Goal: Task Accomplishment & Management: Use online tool/utility

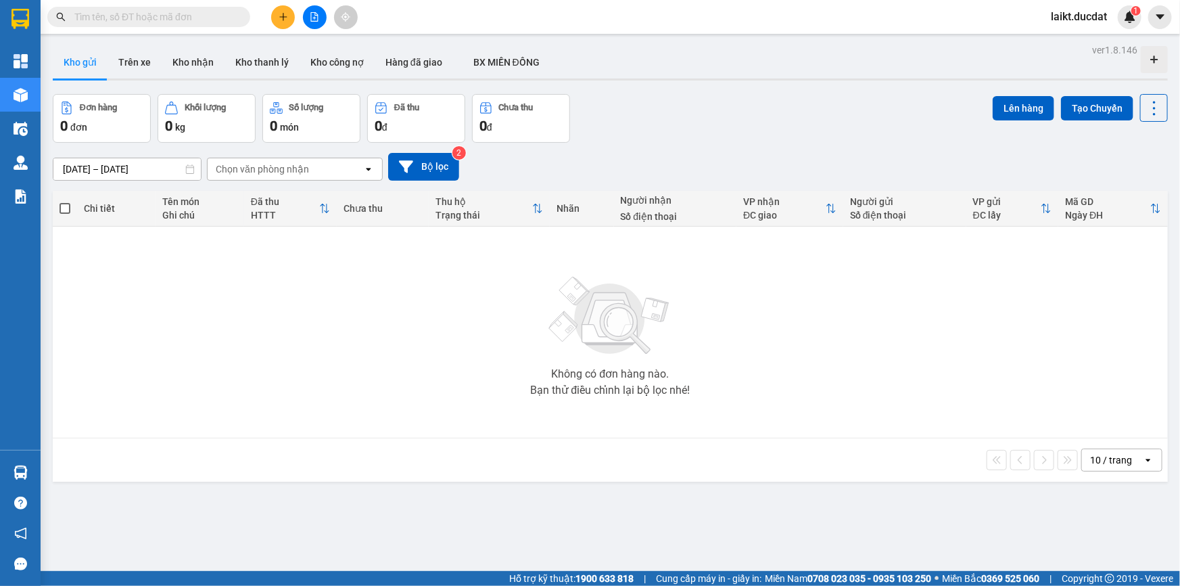
click at [146, 14] on input "text" at bounding box center [154, 16] width 160 height 15
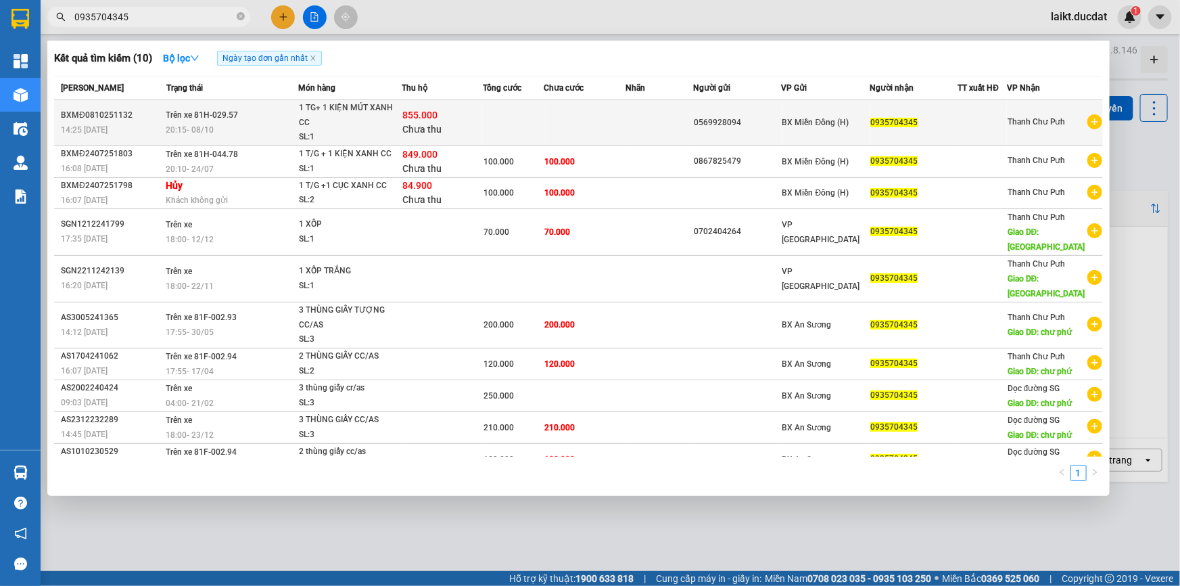
type input "0935704345"
click at [679, 125] on td at bounding box center [660, 123] width 68 height 46
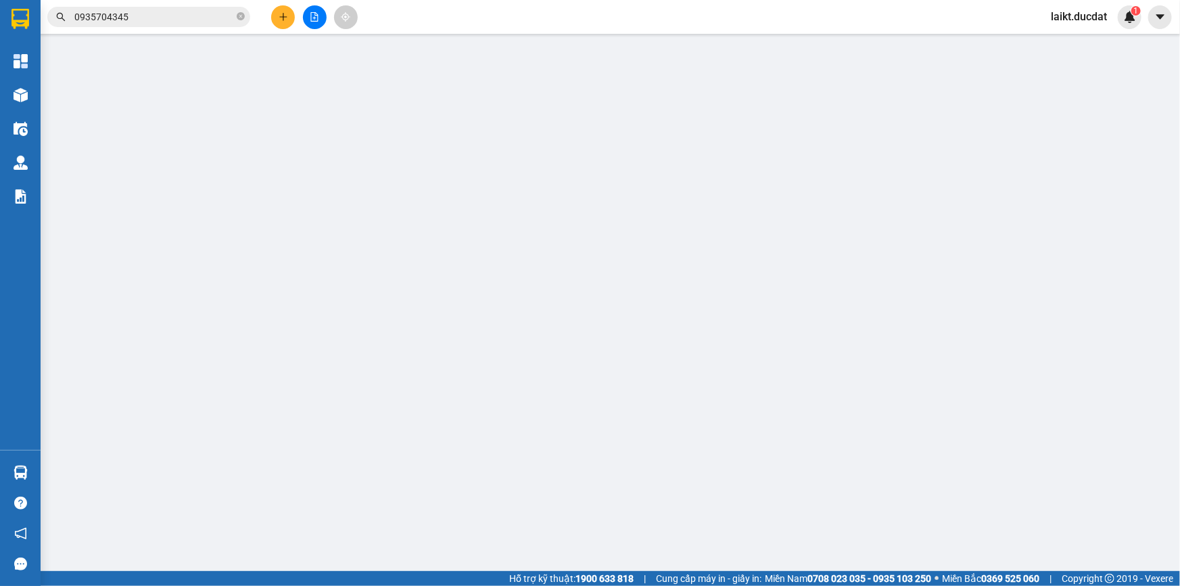
type input "0569928094"
type input "0935704345"
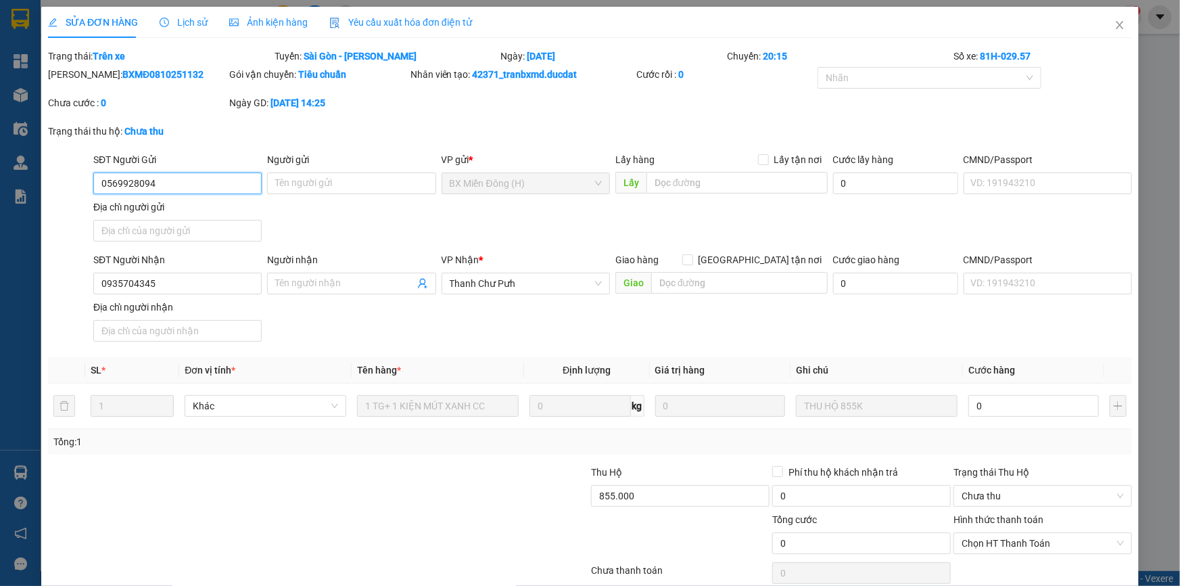
drag, startPoint x: 158, startPoint y: 187, endPoint x: 95, endPoint y: 181, distance: 63.2
click at [95, 181] on input "0569928094" at bounding box center [177, 183] width 168 height 22
click at [1115, 28] on icon "close" at bounding box center [1120, 25] width 11 height 11
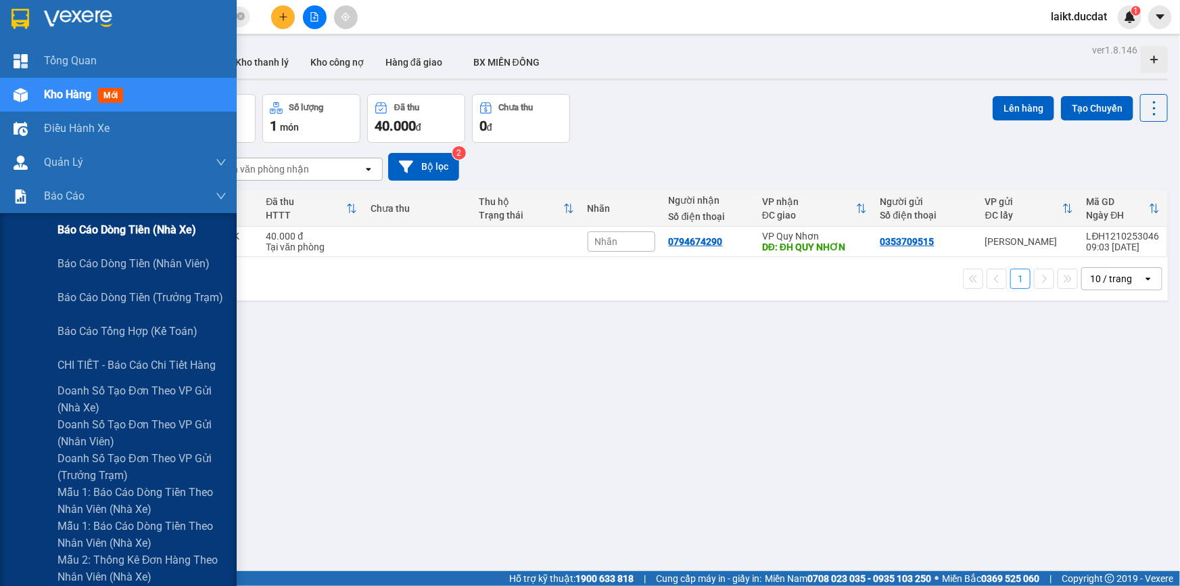
click at [127, 229] on span "Báo cáo dòng tiền (nhà xe)" at bounding box center [126, 229] width 139 height 17
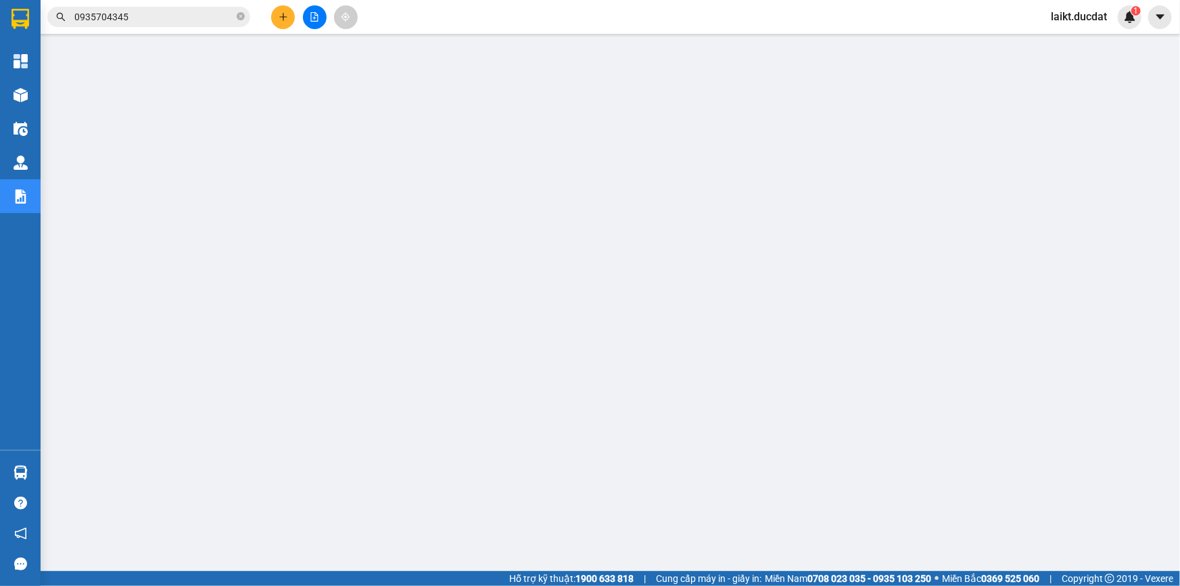
drag, startPoint x: 1116, startPoint y: 3, endPoint x: 1008, endPoint y: 40, distance: 114.2
click at [1008, 40] on main at bounding box center [590, 285] width 1180 height 571
click at [314, 15] on icon "file-add" at bounding box center [314, 16] width 9 height 9
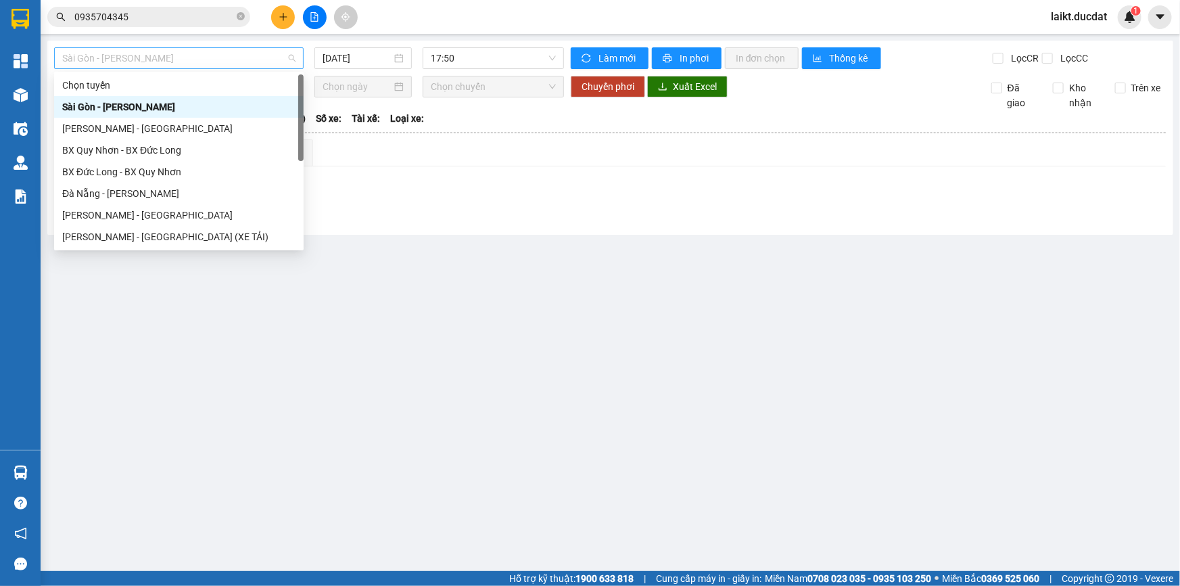
click at [145, 61] on span "Sài Gòn - [PERSON_NAME]" at bounding box center [178, 58] width 233 height 20
click at [122, 237] on div "[PERSON_NAME] - [GEOGRAPHIC_DATA] (XE TẢI)" at bounding box center [178, 236] width 233 height 15
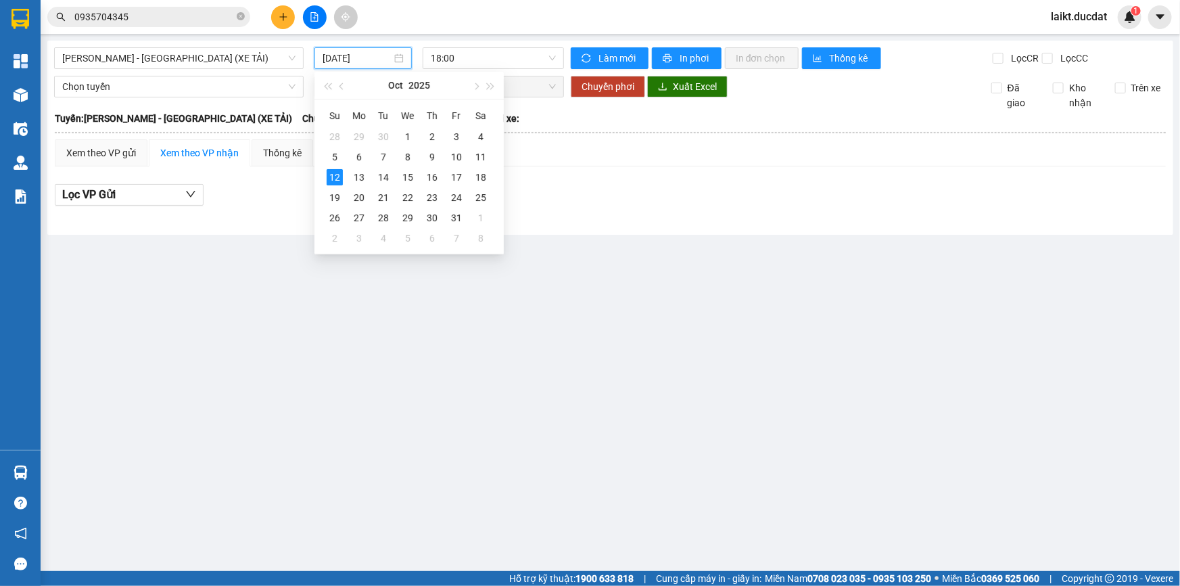
click at [385, 60] on input "[DATE]" at bounding box center [357, 58] width 69 height 15
click at [482, 156] on div "11" at bounding box center [481, 157] width 16 height 16
type input "[DATE]"
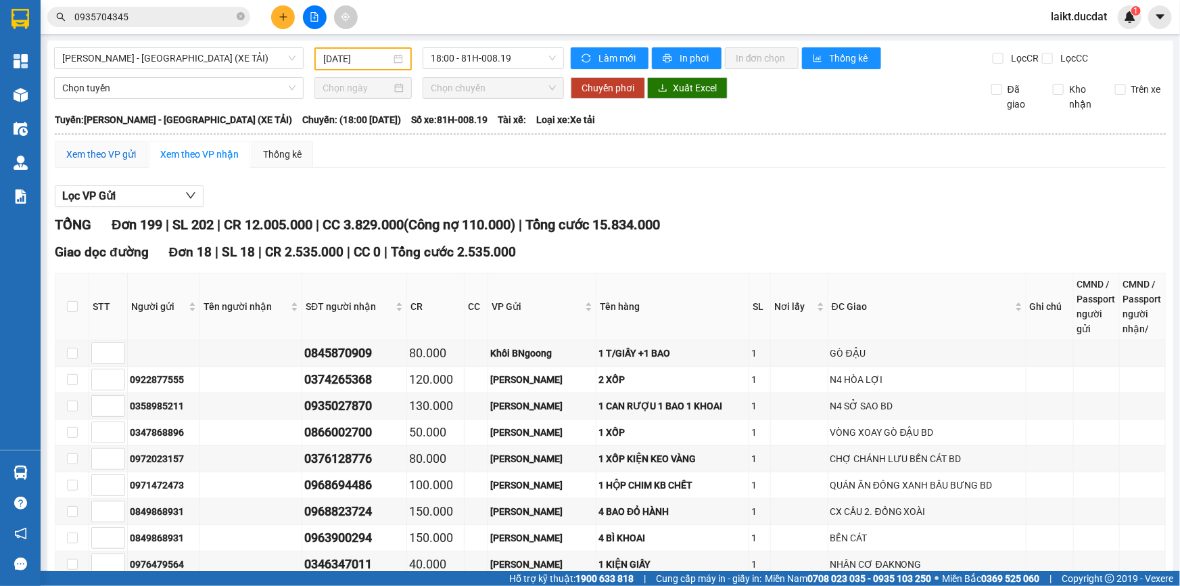
click at [99, 152] on div "Xem theo VP gửi" at bounding box center [101, 154] width 70 height 15
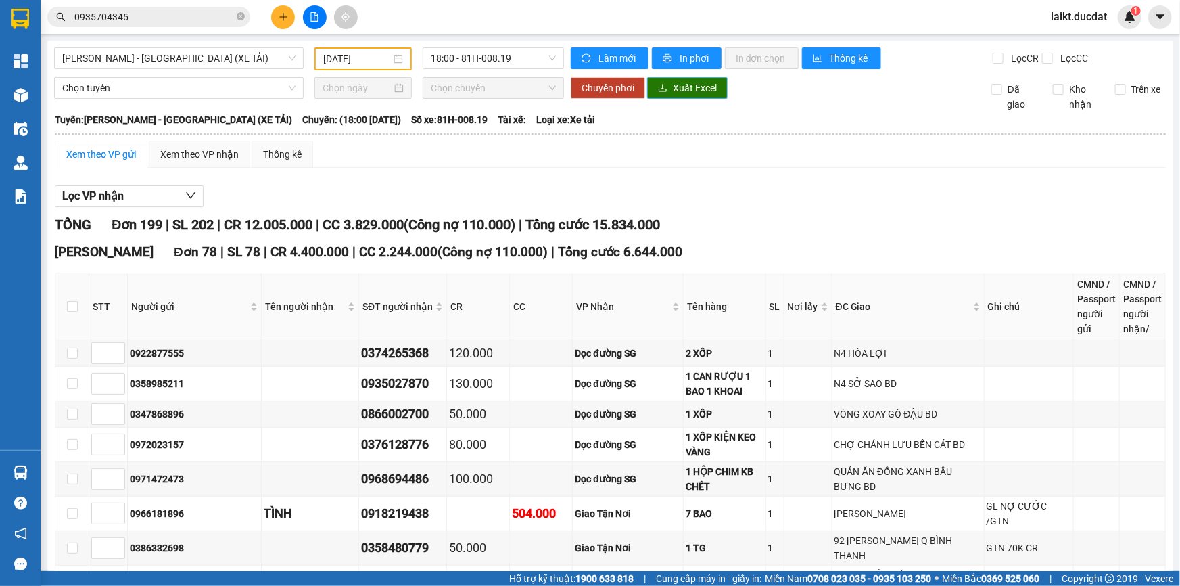
click at [676, 91] on span "Xuất Excel" at bounding box center [695, 87] width 44 height 15
click at [178, 59] on span "[PERSON_NAME] - [GEOGRAPHIC_DATA] (XE TẢI)" at bounding box center [178, 58] width 233 height 20
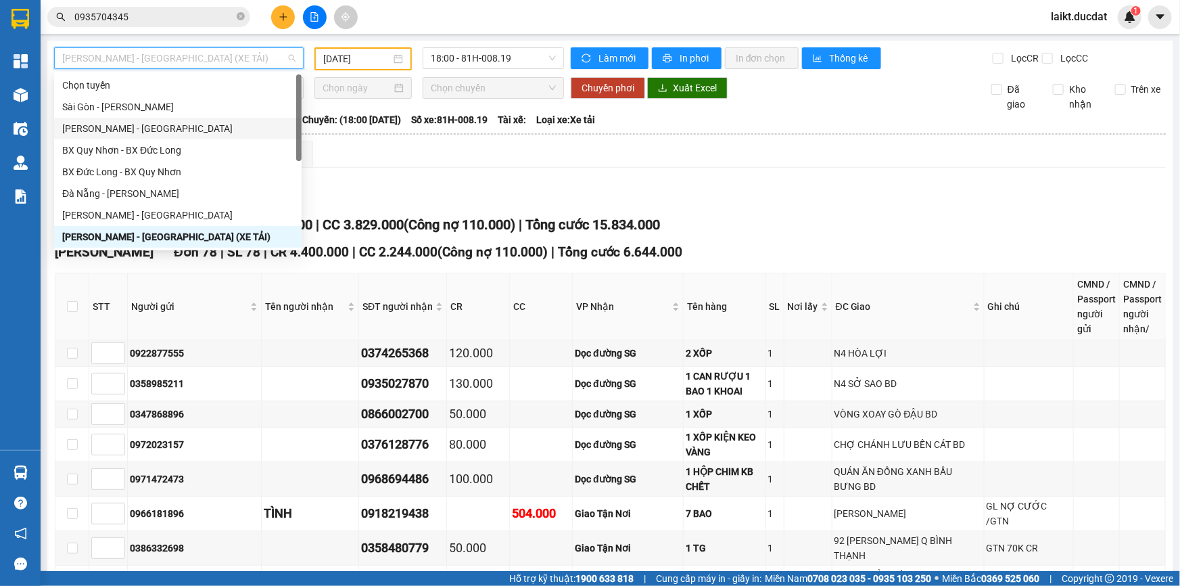
click at [93, 129] on div "[PERSON_NAME] - [GEOGRAPHIC_DATA]" at bounding box center [177, 128] width 231 height 15
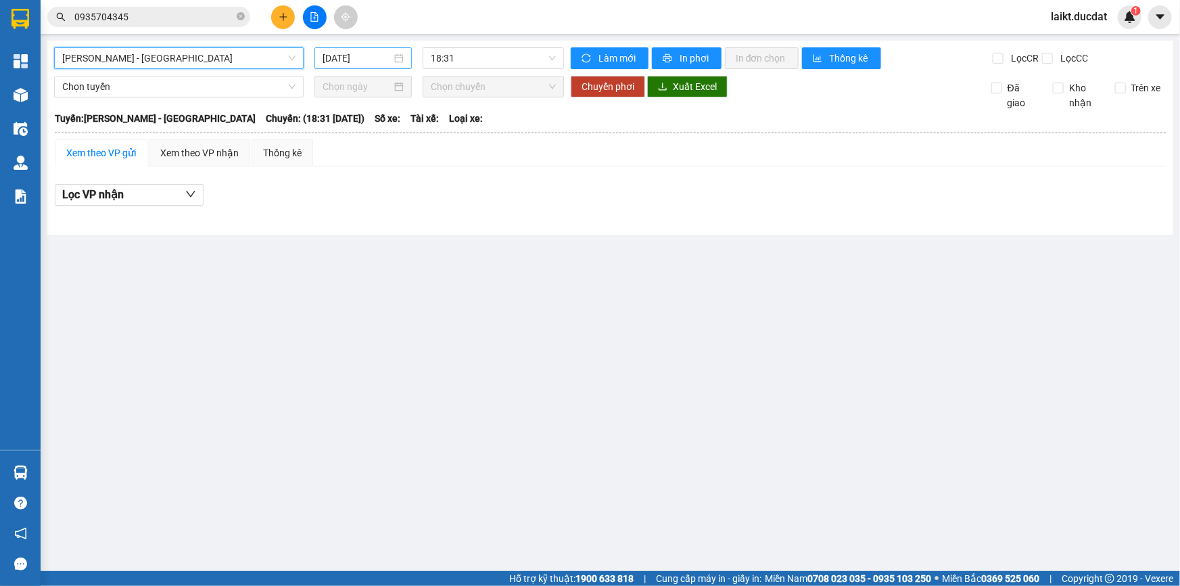
click at [386, 65] on input "[DATE]" at bounding box center [357, 58] width 69 height 15
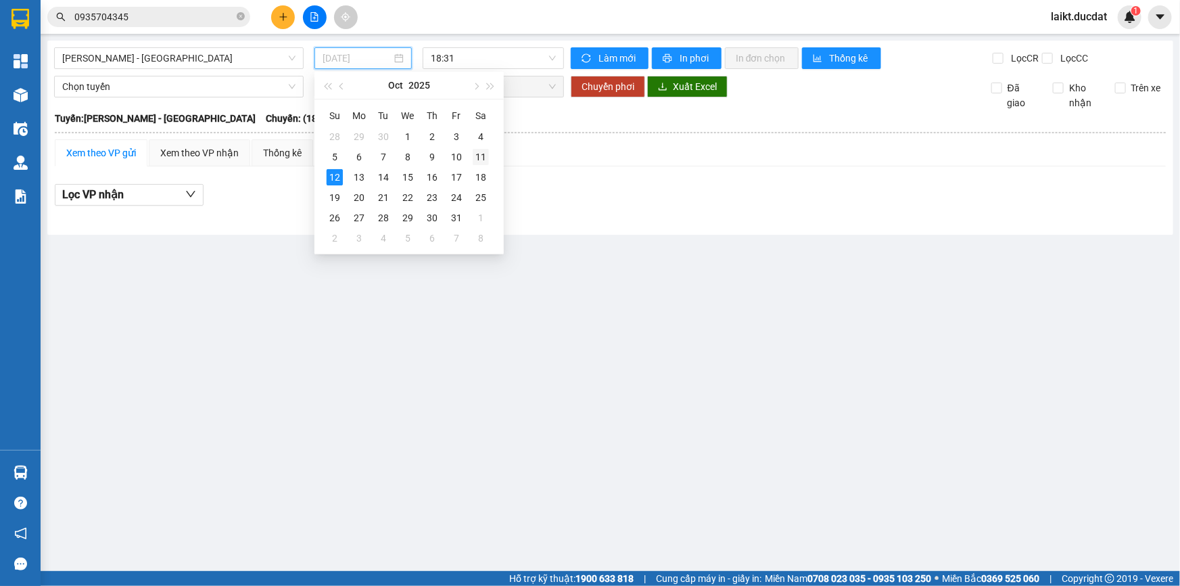
click at [479, 151] on div "11" at bounding box center [481, 157] width 16 height 16
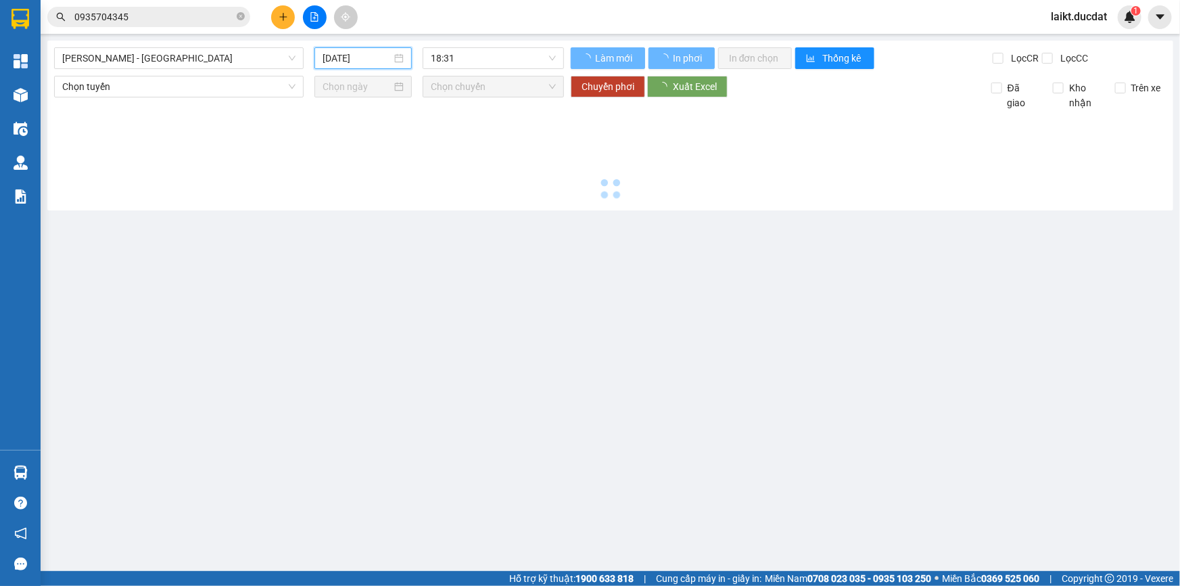
type input "[DATE]"
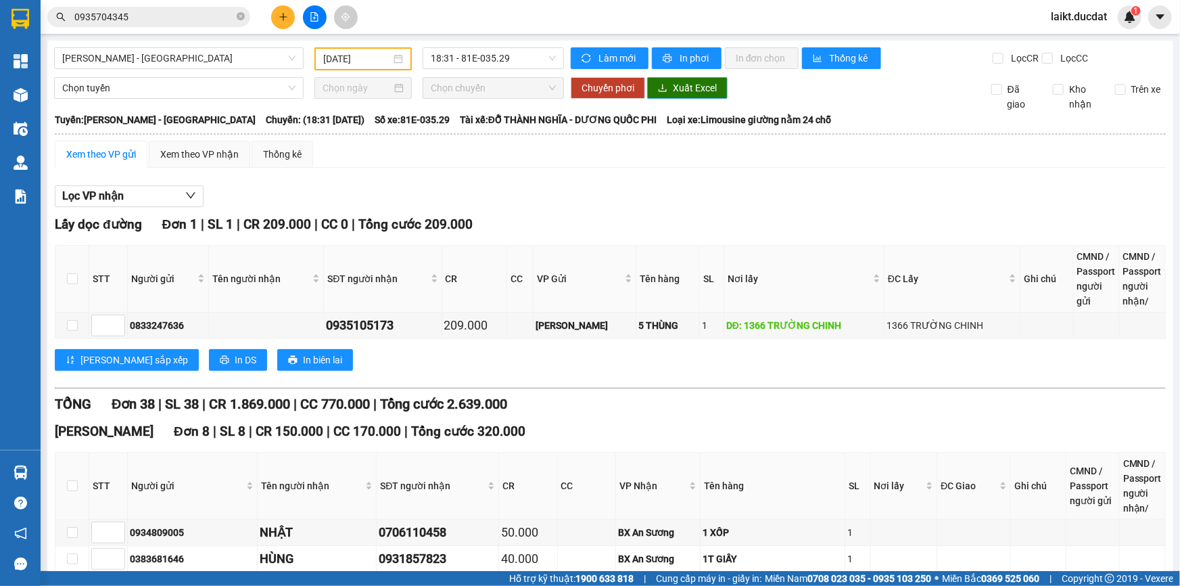
click at [689, 88] on span "Xuất Excel" at bounding box center [695, 87] width 44 height 15
click at [155, 65] on span "[PERSON_NAME] - [GEOGRAPHIC_DATA]" at bounding box center [178, 58] width 233 height 20
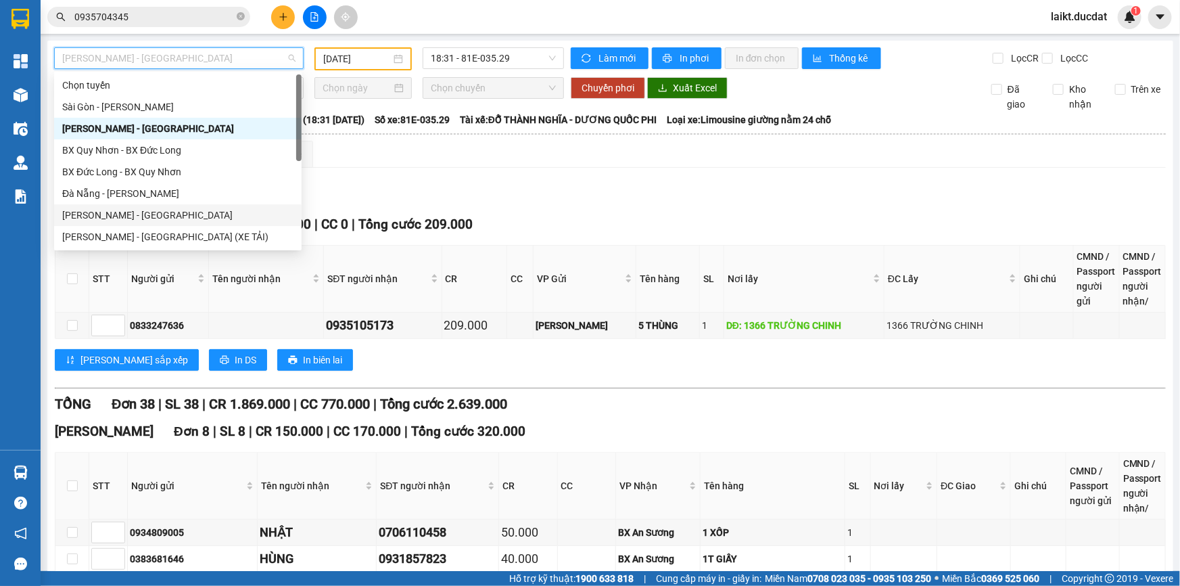
click at [88, 213] on div "[PERSON_NAME] - [GEOGRAPHIC_DATA]" at bounding box center [177, 215] width 231 height 15
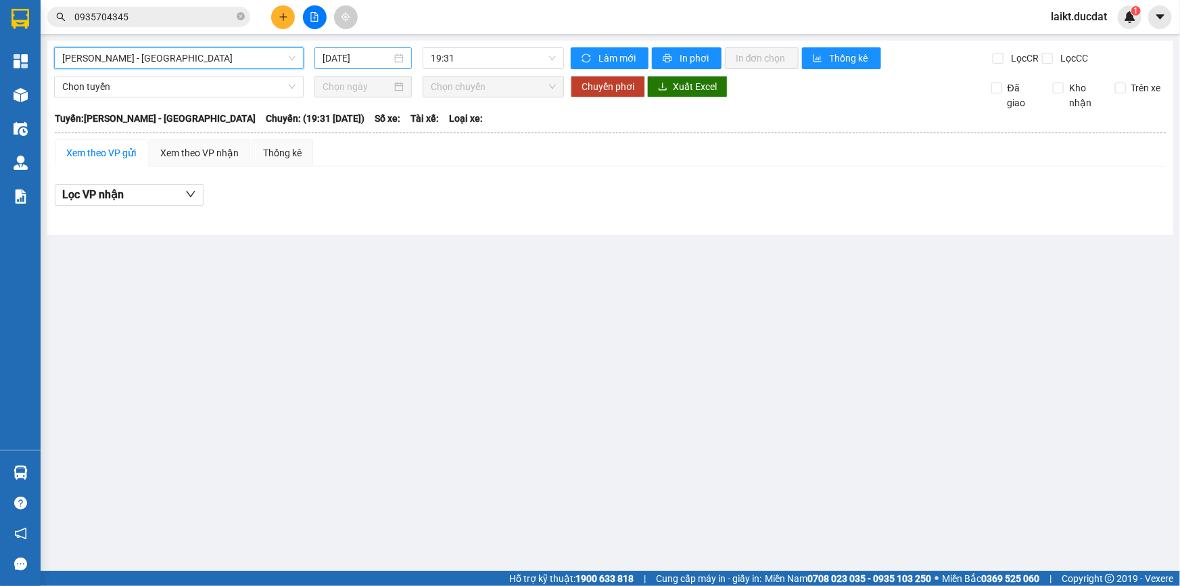
click at [374, 57] on input "[DATE]" at bounding box center [357, 58] width 69 height 15
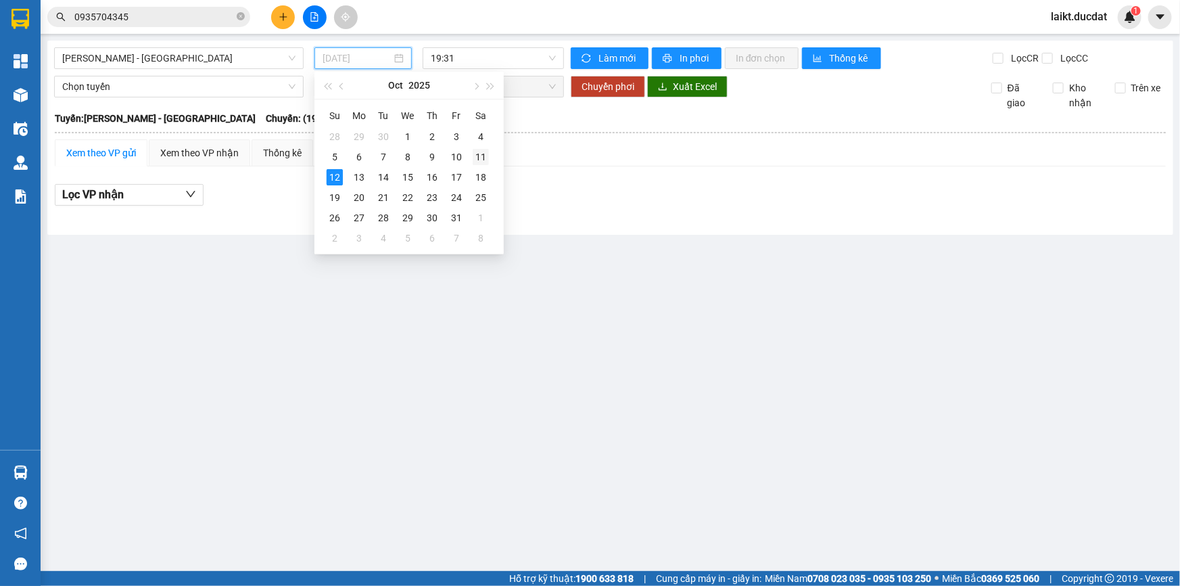
click at [476, 155] on div "11" at bounding box center [481, 157] width 16 height 16
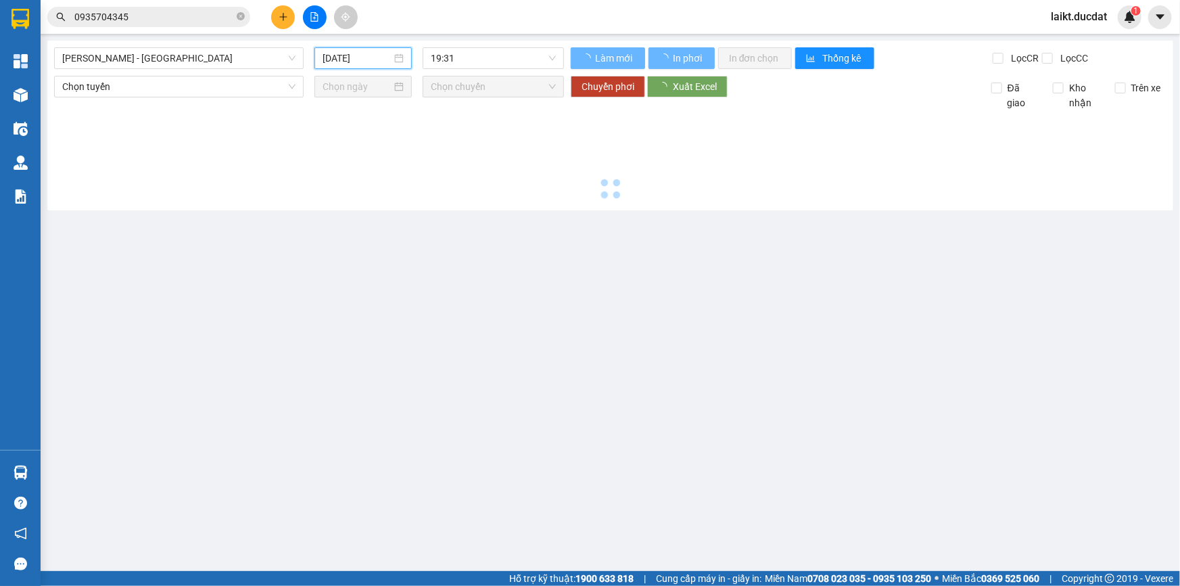
type input "[DATE]"
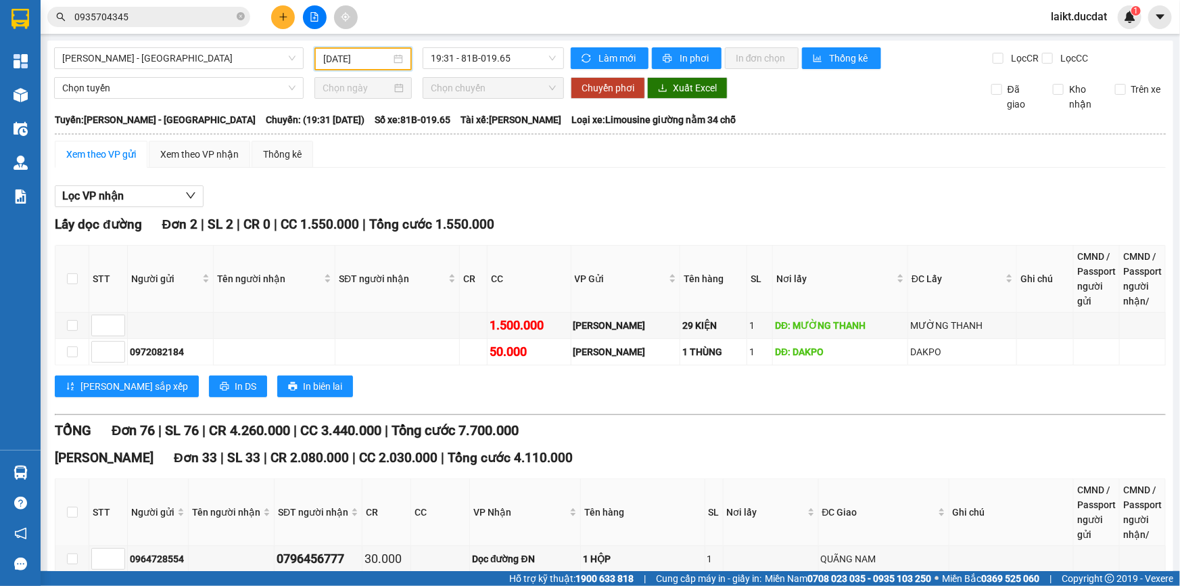
click at [94, 157] on div "Xem theo VP gửi" at bounding box center [101, 154] width 70 height 15
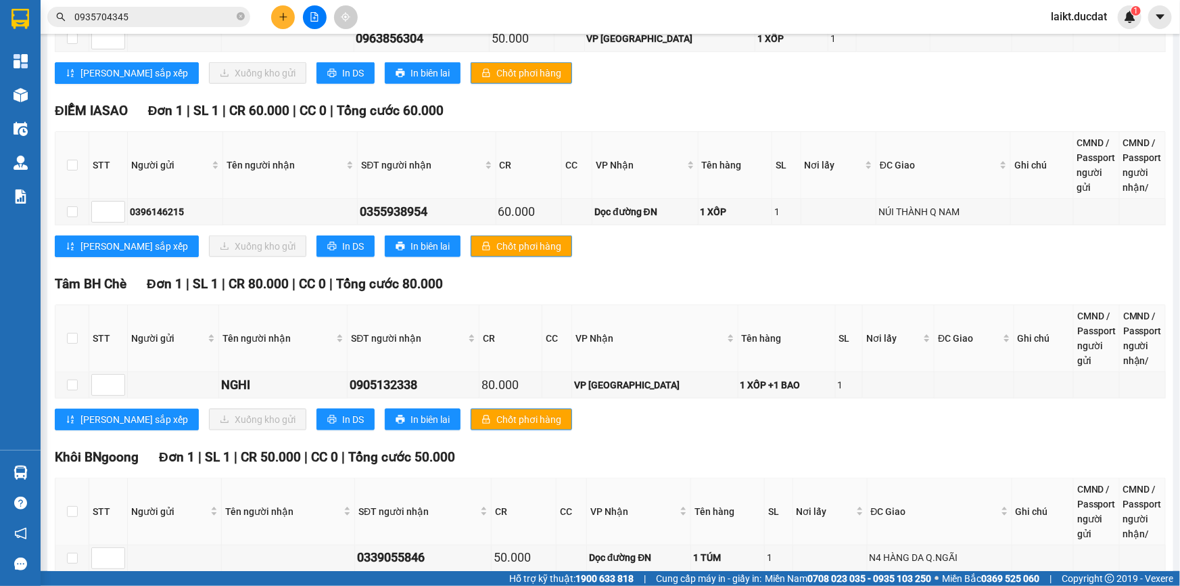
scroll to position [3352, 0]
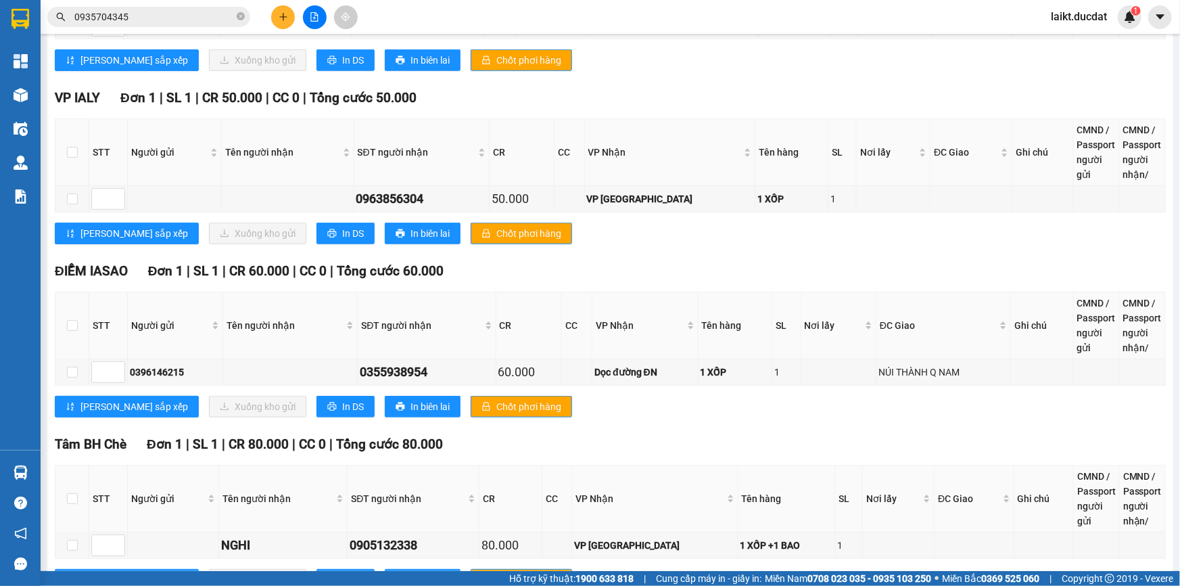
click at [778, 292] on th "SL" at bounding box center [787, 325] width 28 height 67
